Goal: Check status

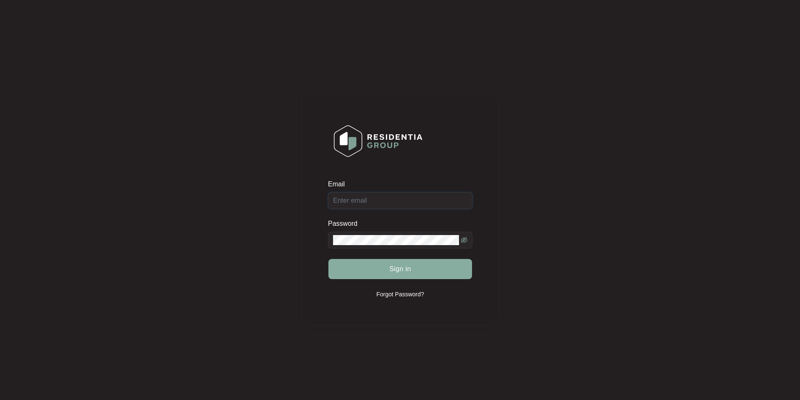
type input "[EMAIL_ADDRESS][DOMAIN_NAME]"
click at [407, 270] on span "Sign in" at bounding box center [401, 269] width 22 height 10
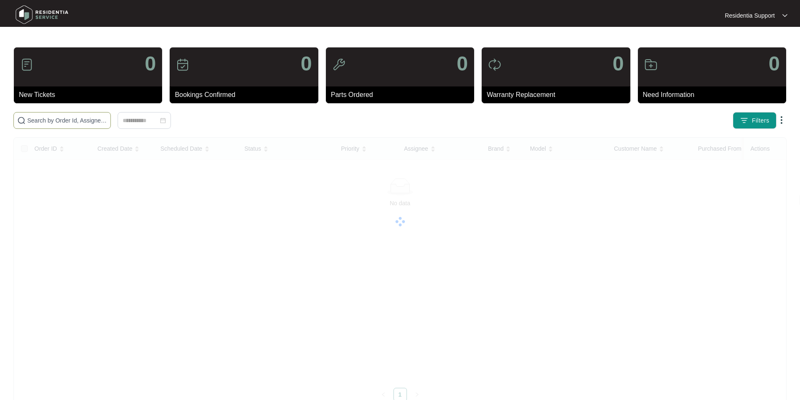
click at [111, 129] on span at bounding box center [61, 120] width 97 height 17
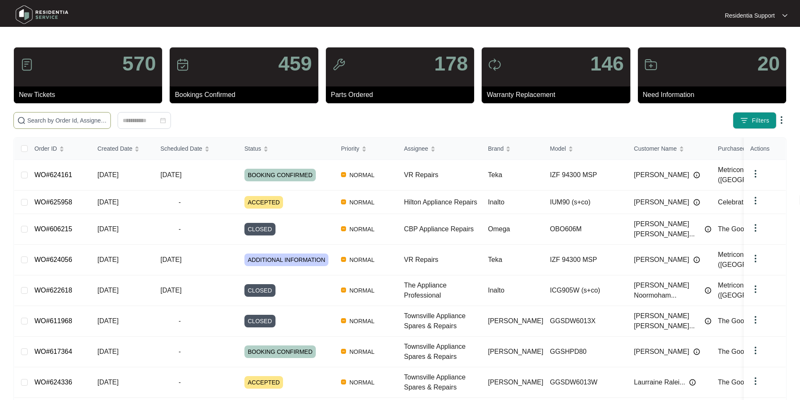
paste input "626179"
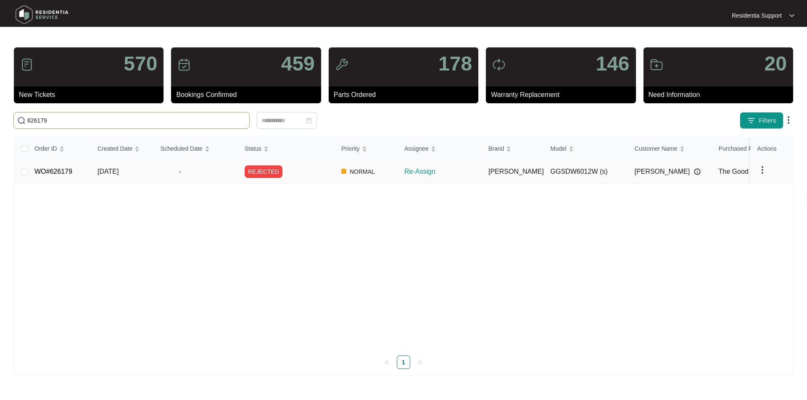
type input "626179"
click at [384, 173] on td "NORMAL" at bounding box center [365, 172] width 63 height 24
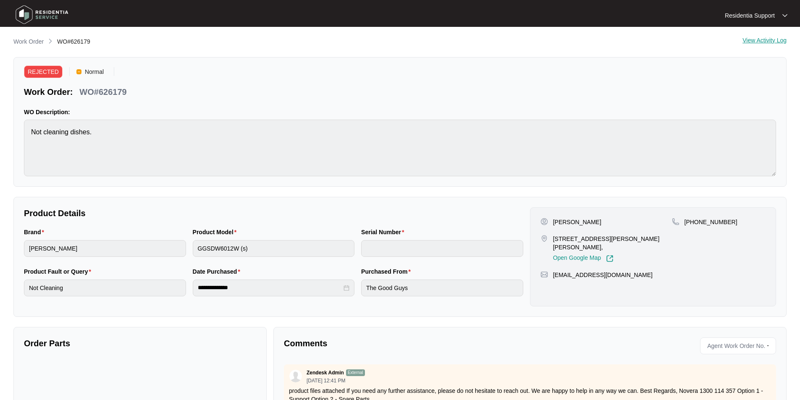
click at [761, 44] on div "View Activity Log" at bounding box center [765, 42] width 44 height 10
